Goal: Task Accomplishment & Management: Manage account settings

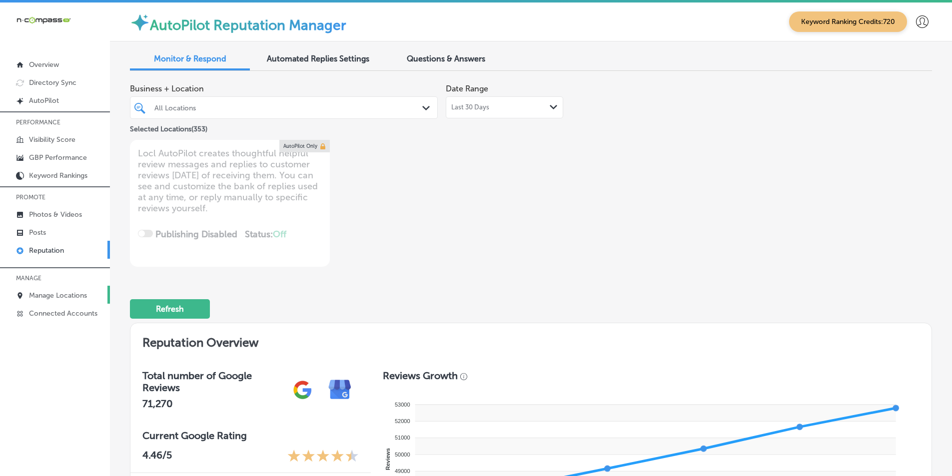
click at [49, 294] on p "Manage Locations" at bounding box center [58, 295] width 58 height 8
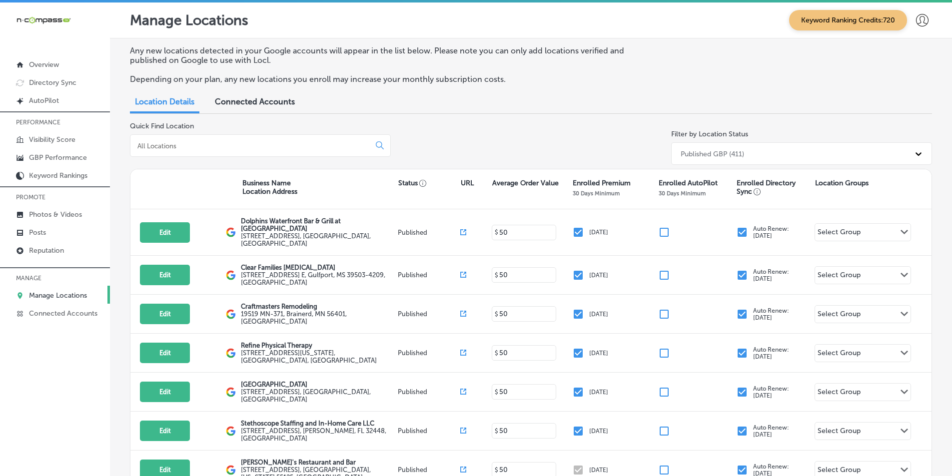
click at [353, 138] on div at bounding box center [260, 145] width 261 height 22
click at [75, 155] on p "GBP Performance" at bounding box center [58, 157] width 58 height 8
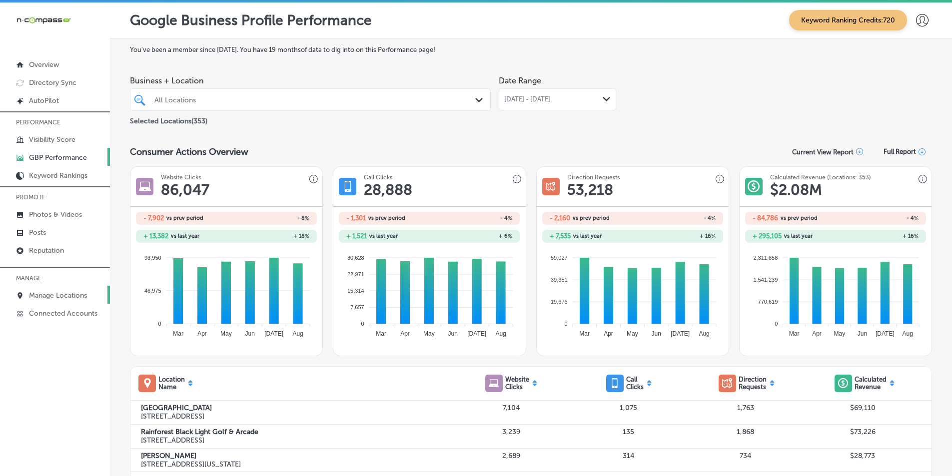
click at [48, 296] on p "Manage Locations" at bounding box center [58, 295] width 58 height 8
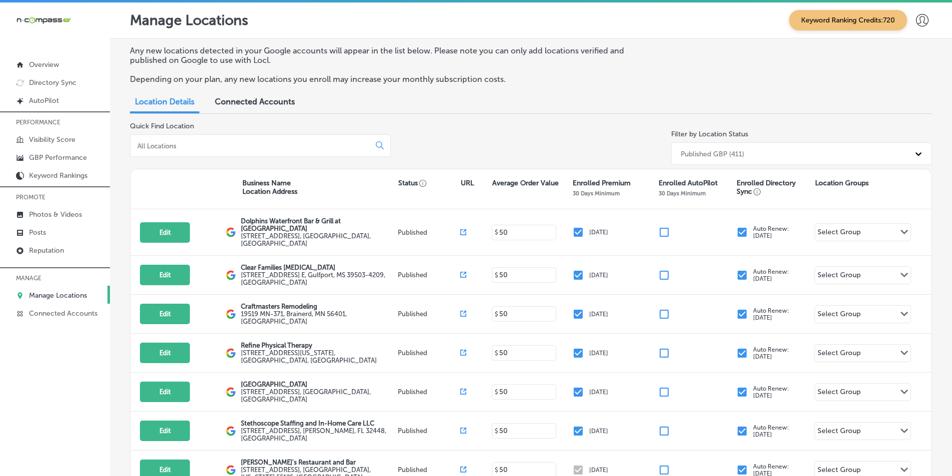
click at [229, 148] on input at bounding box center [251, 145] width 231 height 9
click at [182, 141] on input at bounding box center [251, 145] width 231 height 9
paste input "Disc Centers of [GEOGRAPHIC_DATA]/[GEOGRAPHIC_DATA]"
type input "Disc Centers of [GEOGRAPHIC_DATA]/[GEOGRAPHIC_DATA]"
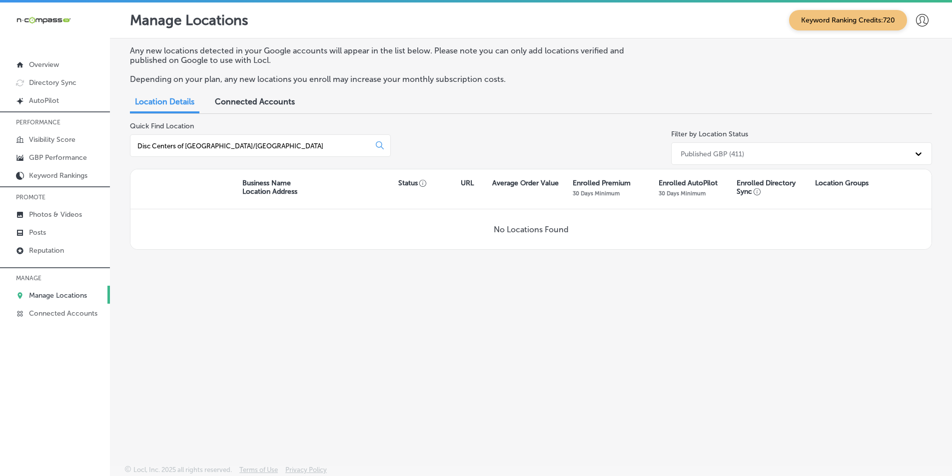
drag, startPoint x: 252, startPoint y: 148, endPoint x: 131, endPoint y: 156, distance: 120.7
click at [132, 155] on div "Disc Centers of [GEOGRAPHIC_DATA]/[GEOGRAPHIC_DATA]" at bounding box center [260, 145] width 261 height 22
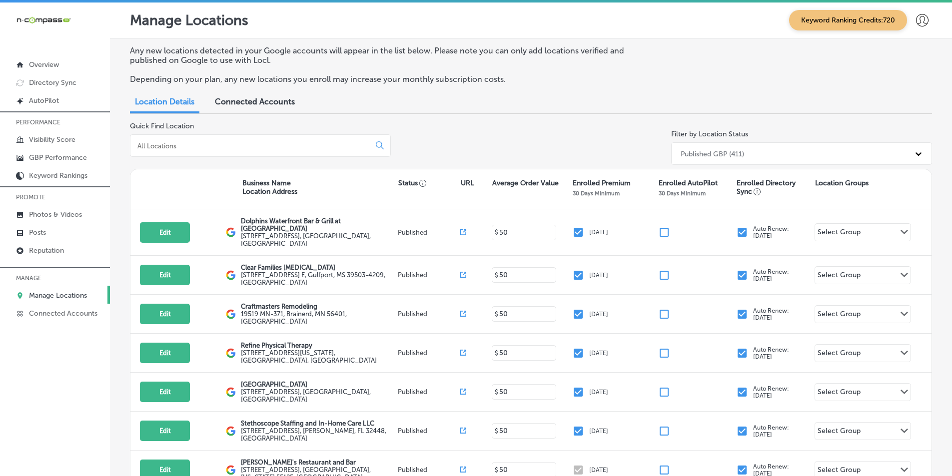
click at [144, 145] on input at bounding box center [251, 145] width 231 height 9
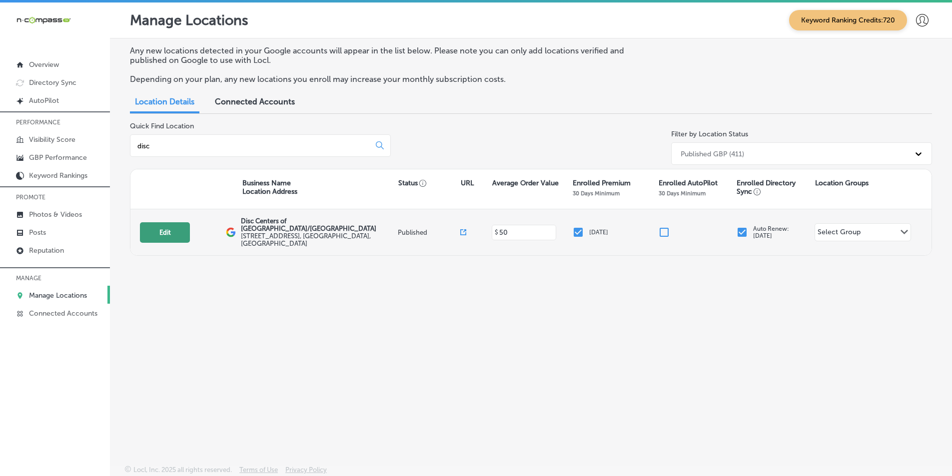
type input "disc"
click at [168, 229] on button "Edit" at bounding box center [165, 232] width 50 height 20
select select "US"
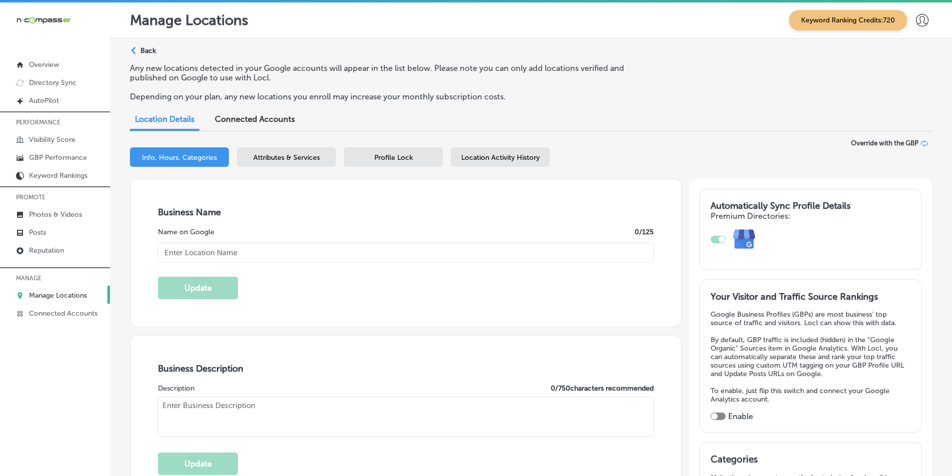
type input "Disc Centers of [GEOGRAPHIC_DATA]/[GEOGRAPHIC_DATA]"
type input "[STREET_ADDRESS]"
type input "[GEOGRAPHIC_DATA]"
type input "34239"
type input "US"
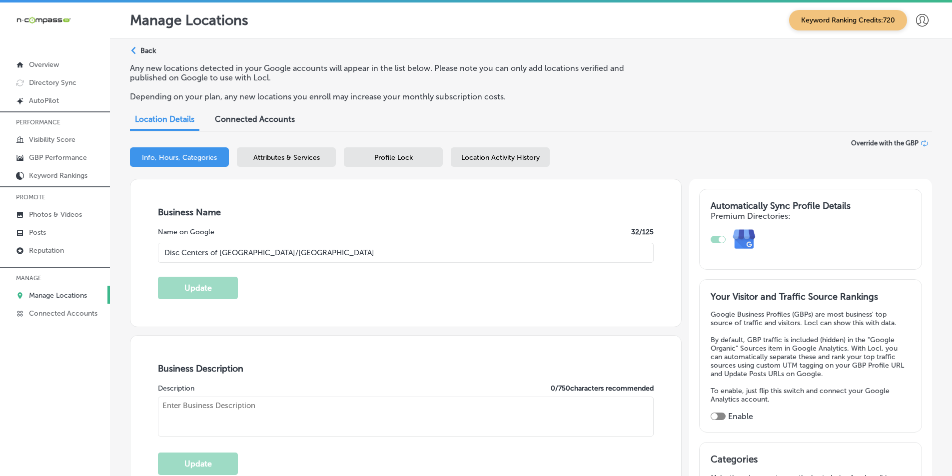
type input "[URL][DOMAIN_NAME]"
checkbox input "true"
type textarea "[PERSON_NAME], President of Disc Centers of [GEOGRAPHIC_DATA]/[GEOGRAPHIC_DATA]…"
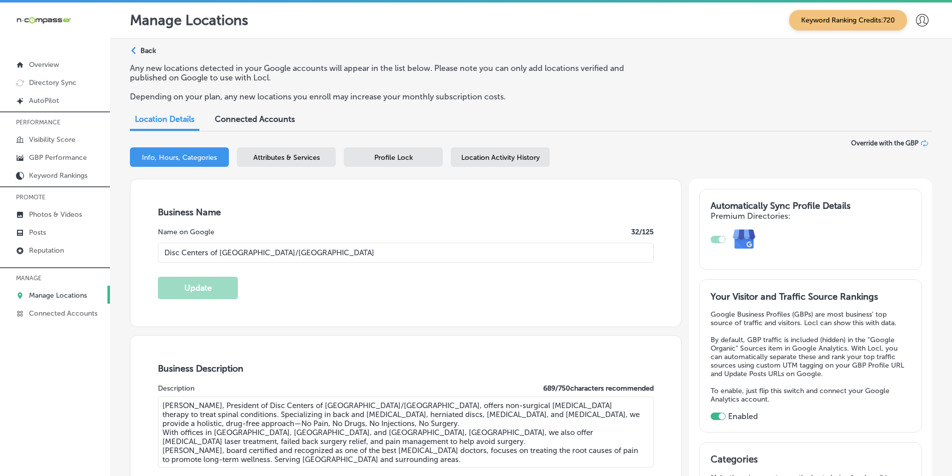
type input "[PHONE_NUMBER]"
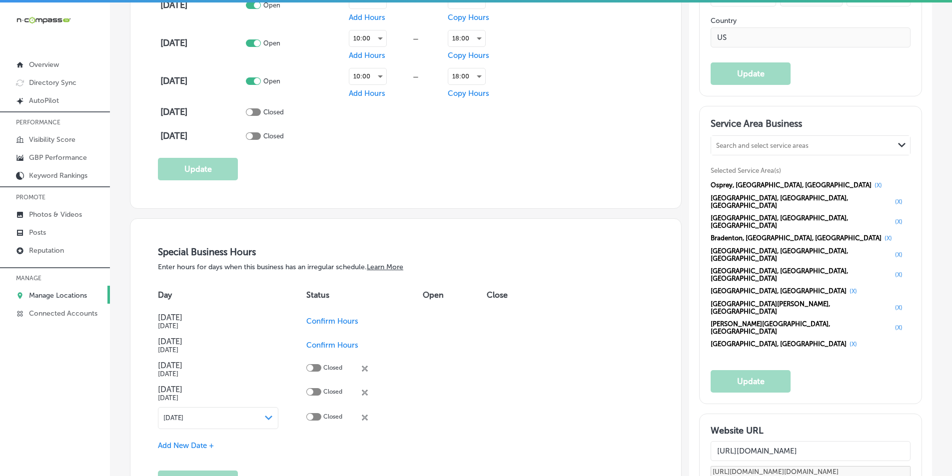
scroll to position [950, 0]
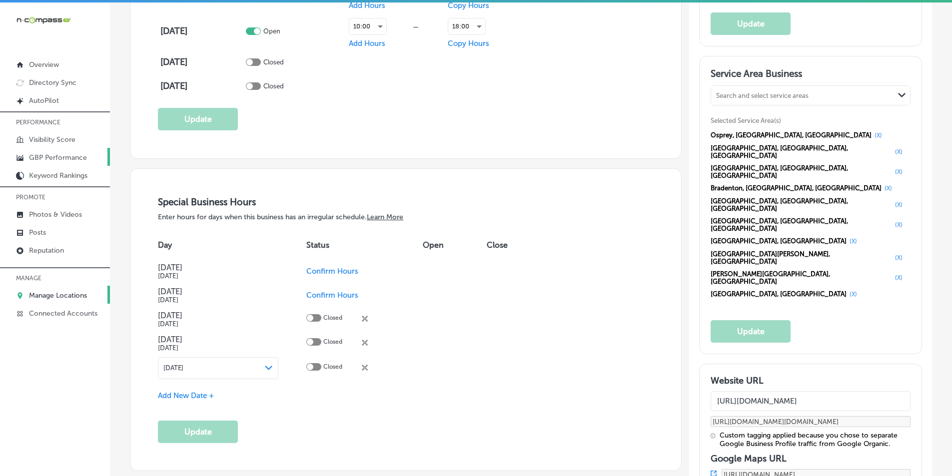
click at [56, 155] on p "GBP Performance" at bounding box center [58, 157] width 58 height 8
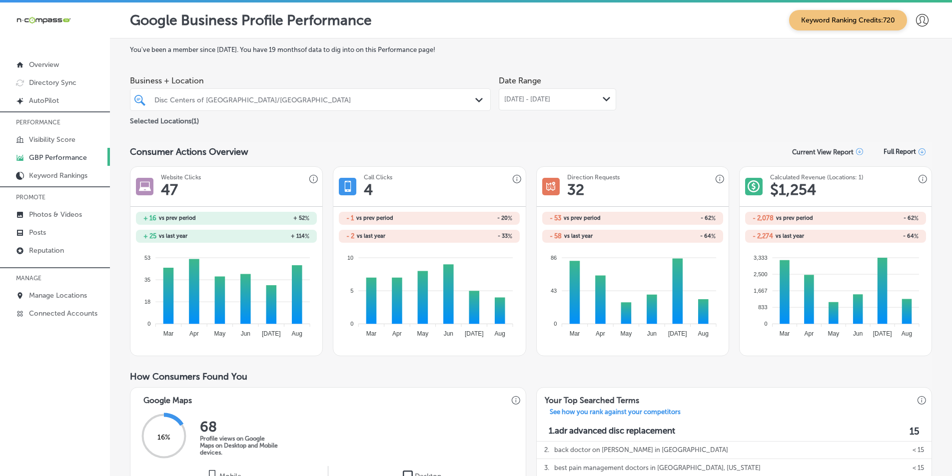
click at [603, 95] on div "Path Created with Sketch." at bounding box center [607, 99] width 8 height 8
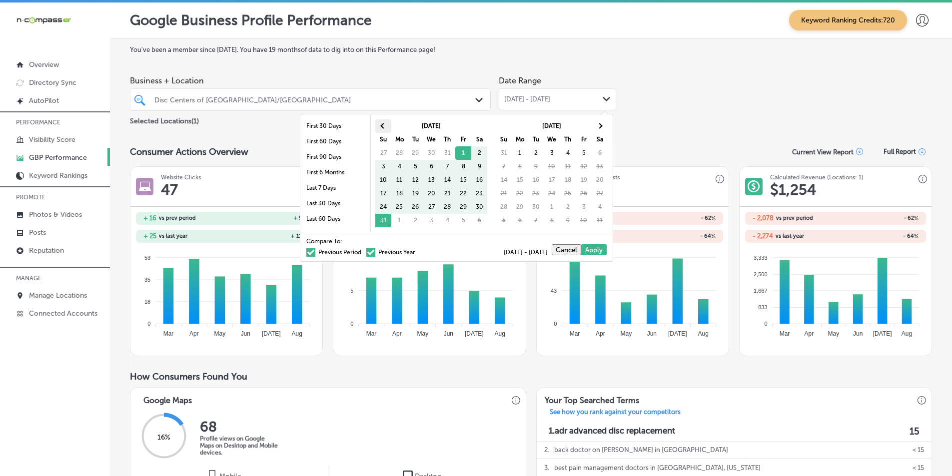
click at [380, 126] on th at bounding box center [383, 125] width 16 height 13
click at [598, 127] on span at bounding box center [599, 125] width 5 height 5
click at [537, 207] on td "30" at bounding box center [536, 206] width 16 height 13
click at [538, 209] on td "30" at bounding box center [536, 206] width 16 height 13
click at [537, 209] on td "30" at bounding box center [536, 206] width 16 height 13
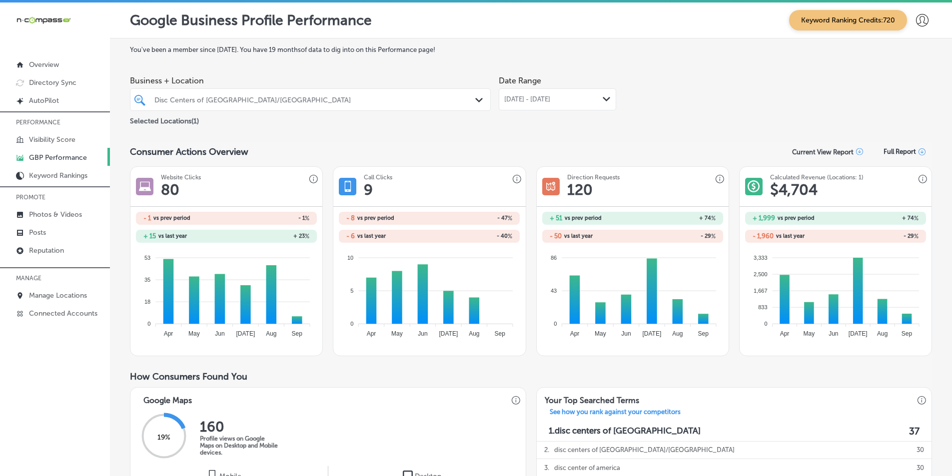
click at [603, 92] on div "[DATE] - [DATE] Path Created with Sketch." at bounding box center [557, 99] width 117 height 22
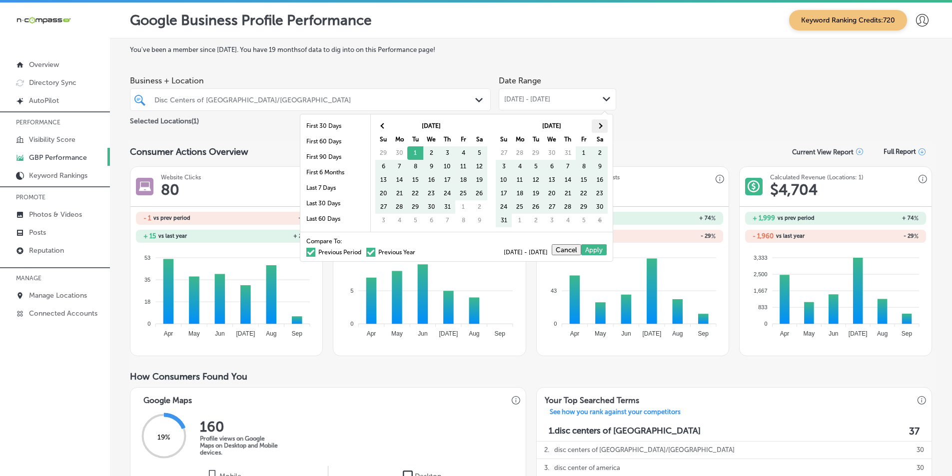
click at [600, 126] on span at bounding box center [599, 125] width 5 height 5
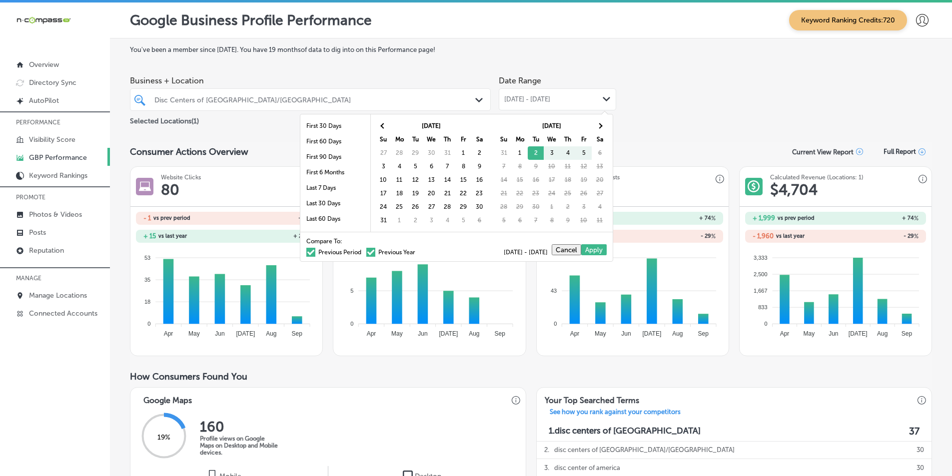
drag, startPoint x: 531, startPoint y: 152, endPoint x: 544, endPoint y: 209, distance: 58.6
click at [683, 94] on div "Business + Location Disc Centers of [GEOGRAPHIC_DATA]/[GEOGRAPHIC_DATA] Path Cr…" at bounding box center [531, 99] width 802 height 56
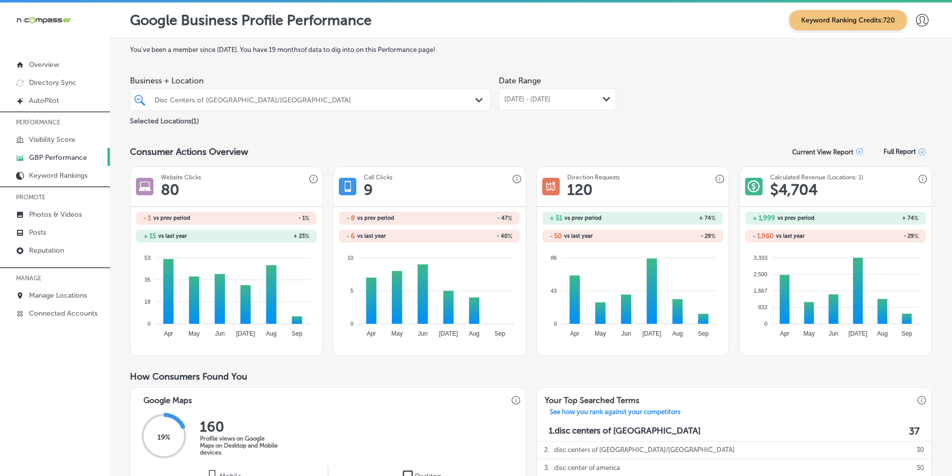
click at [605, 97] on div "Path Created with Sketch." at bounding box center [607, 99] width 8 height 8
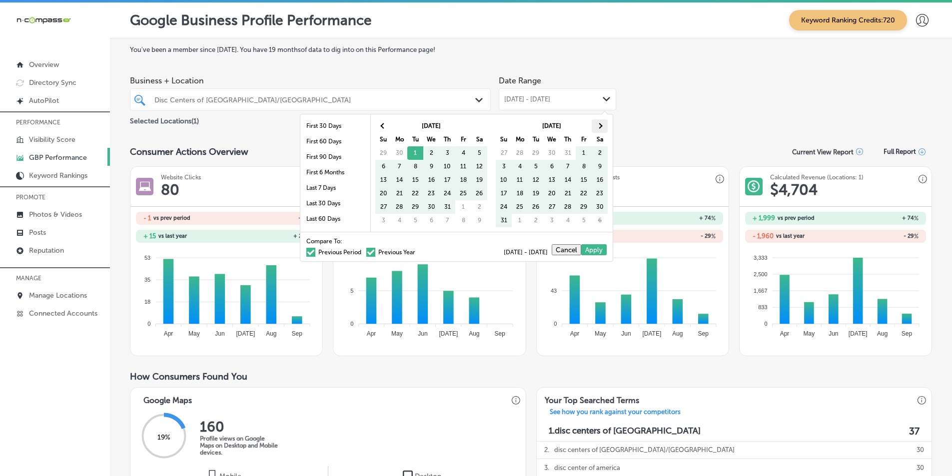
click at [600, 126] on span at bounding box center [599, 125] width 5 height 5
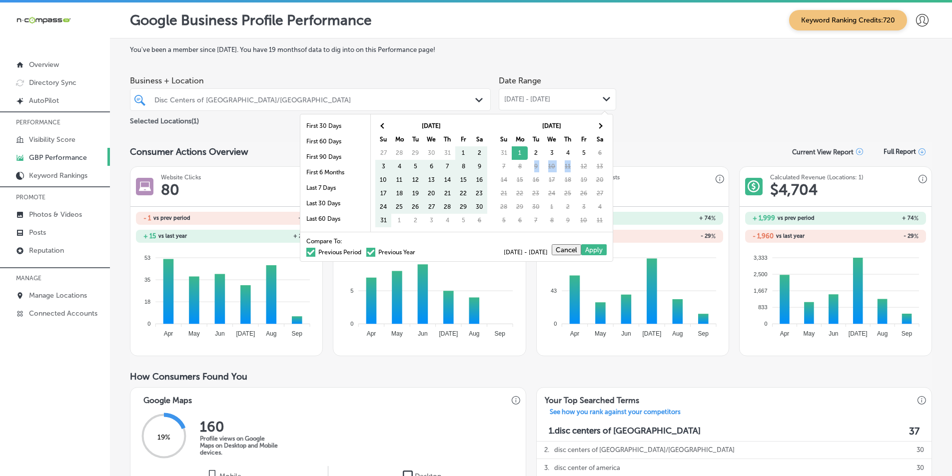
drag, startPoint x: 521, startPoint y: 168, endPoint x: 572, endPoint y: 167, distance: 51.5
click at [572, 167] on tr "7 8 9 10 11 12 13" at bounding box center [552, 166] width 112 height 13
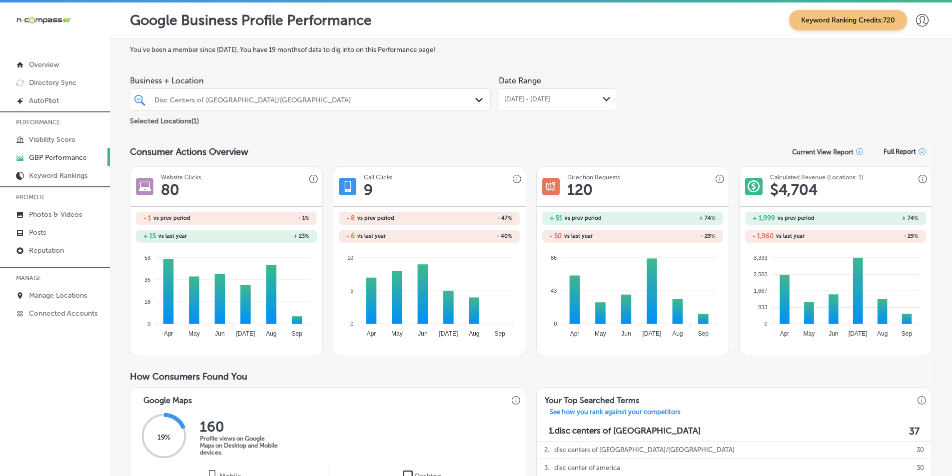
click at [672, 78] on div "Business + Location Disc Centers of [GEOGRAPHIC_DATA]/[GEOGRAPHIC_DATA] Path Cr…" at bounding box center [531, 99] width 802 height 56
